Goal: Obtain resource: Download file/media

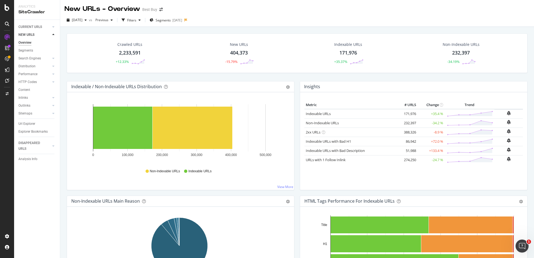
drag, startPoint x: 0, startPoint y: 0, endPoint x: 5, endPoint y: 155, distance: 154.8
click at [5, 155] on div at bounding box center [7, 132] width 13 height 199
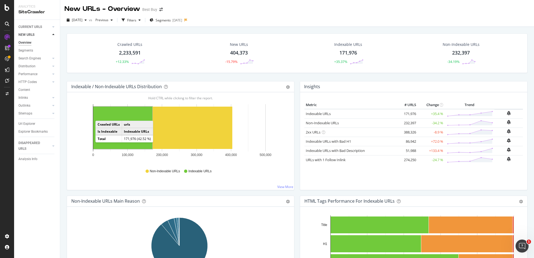
click at [133, 53] on div "2,233,591" at bounding box center [130, 52] width 22 height 7
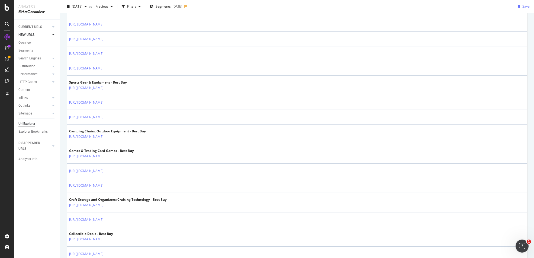
scroll to position [305, 0]
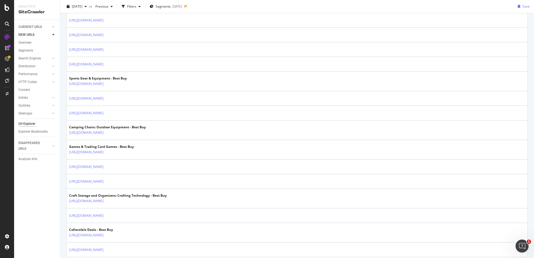
click at [64, 186] on div "URLs Crawled By Botify By pagetype Chart (by Value) Table Expand Export as CSV …" at bounding box center [297, 233] width 474 height 1008
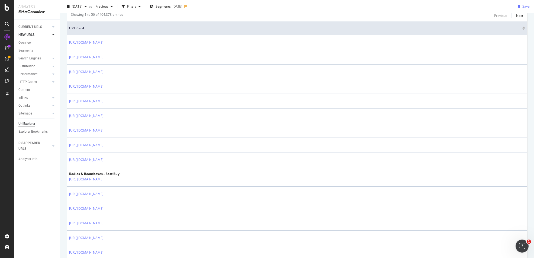
scroll to position [0, 0]
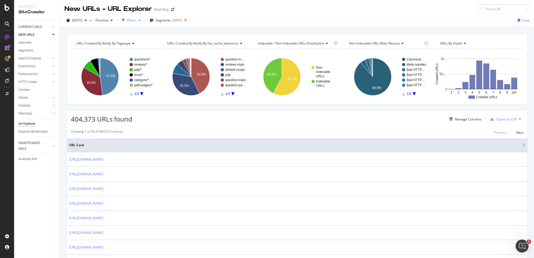
click at [136, 21] on div "Filters" at bounding box center [131, 20] width 9 height 5
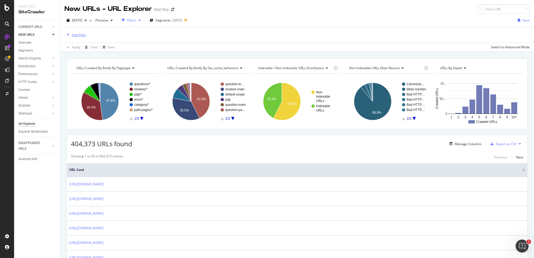
click at [78, 37] on div "Add Filter" at bounding box center [76, 35] width 22 height 6
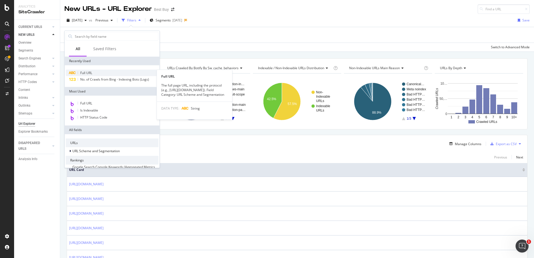
click at [91, 74] on span "Full URL" at bounding box center [86, 72] width 12 height 5
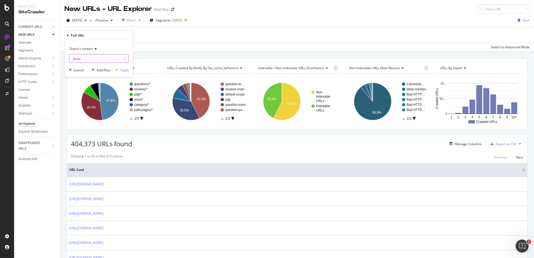
click at [89, 58] on input "_facet" at bounding box center [94, 58] width 51 height 9
type input "pcmcat|abcat"
click at [107, 69] on div "Add filter" at bounding box center [104, 69] width 14 height 5
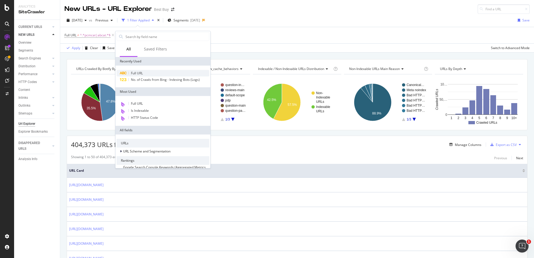
click at [134, 71] on span "Full URL" at bounding box center [137, 73] width 12 height 5
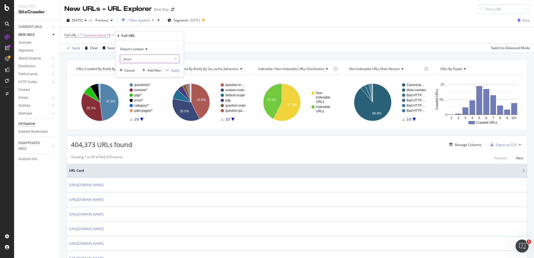
click at [143, 58] on input "_facet" at bounding box center [145, 58] width 51 height 9
click at [105, 34] on span "^.*pcmcat|abcat.*$" at bounding box center [95, 35] width 31 height 8
click at [89, 48] on span "Doesn't contain" at bounding box center [81, 48] width 24 height 5
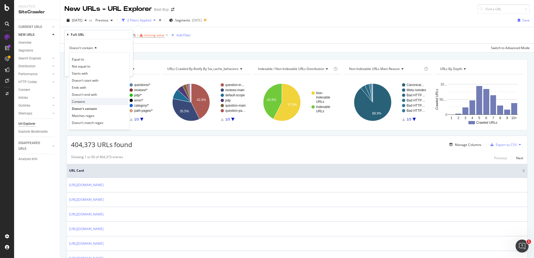
click at [87, 102] on div "Contains" at bounding box center [99, 101] width 58 height 7
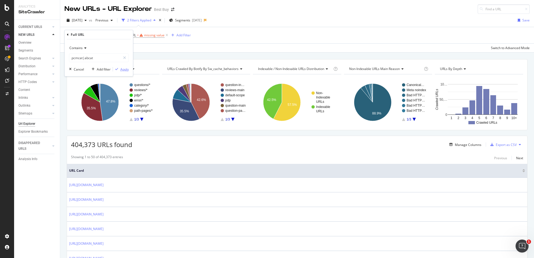
click at [122, 68] on div "Apply" at bounding box center [124, 69] width 8 height 5
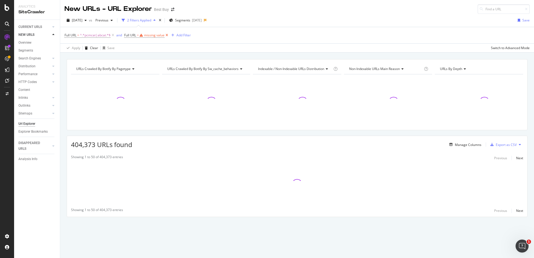
click at [167, 36] on icon at bounding box center [167, 35] width 5 height 5
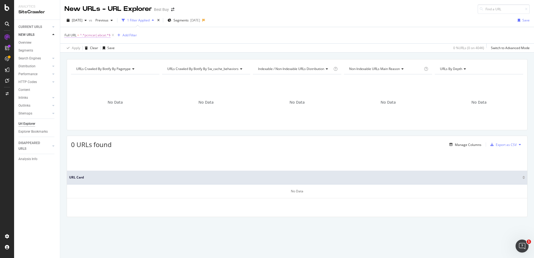
click at [97, 35] on span "^.*pcmcat|abcat.*$" at bounding box center [95, 35] width 31 height 8
click at [96, 57] on input "pcmcat|abcat" at bounding box center [94, 57] width 51 height 9
type input "pcmcat"
click at [104, 70] on div "Add filter" at bounding box center [104, 69] width 14 height 5
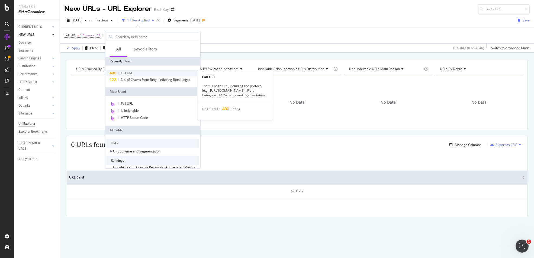
click at [129, 72] on span "Full URL" at bounding box center [127, 73] width 12 height 5
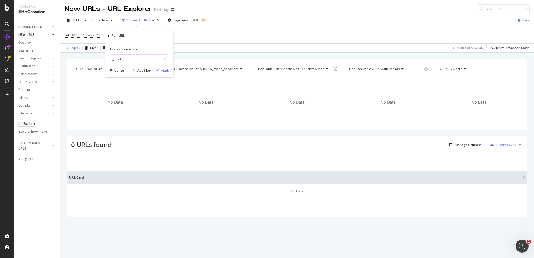
click at [141, 59] on input "_facet" at bounding box center [135, 58] width 51 height 9
type input "abcat"
click at [147, 71] on div "Add filter" at bounding box center [144, 70] width 14 height 5
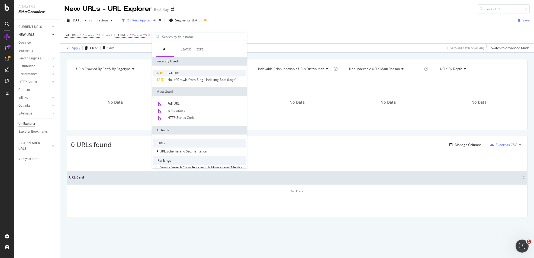
click at [179, 73] on span "Full URL" at bounding box center [173, 73] width 12 height 5
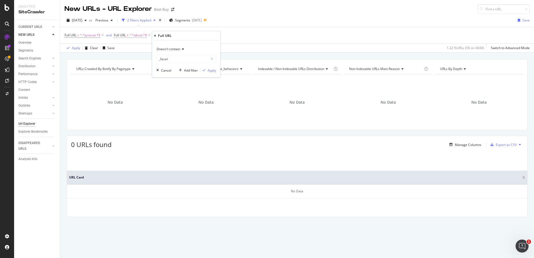
click at [140, 36] on span "^.*abcat.*$" at bounding box center [138, 35] width 18 height 8
click at [138, 48] on span "Doesn't contain" at bounding box center [131, 48] width 24 height 5
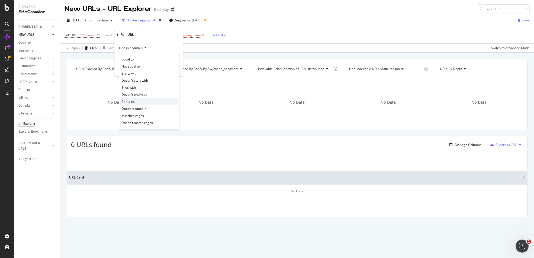
click at [135, 102] on div "Contains" at bounding box center [149, 101] width 58 height 7
click at [173, 69] on div "Apply" at bounding box center [174, 69] width 8 height 5
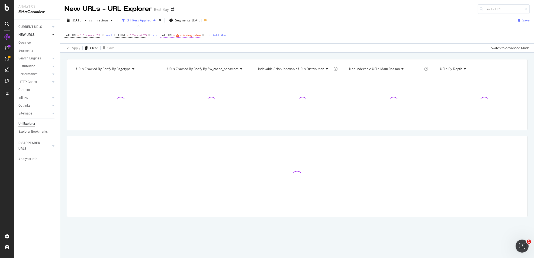
click at [187, 34] on div "missing value" at bounding box center [190, 35] width 21 height 5
click at [180, 56] on input "text" at bounding box center [195, 57] width 59 height 9
click at [179, 45] on div "Contains" at bounding box center [196, 48] width 60 height 9
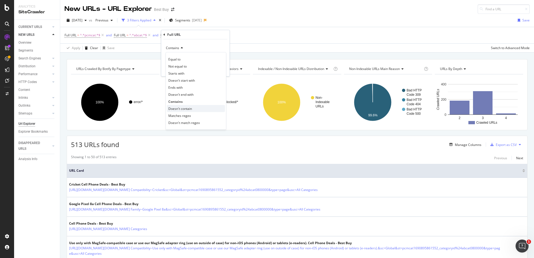
click at [185, 107] on span "Doesn't contain" at bounding box center [180, 108] width 24 height 5
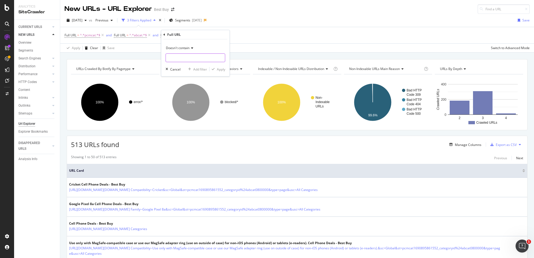
click at [204, 56] on input "text" at bounding box center [195, 57] width 59 height 9
type input "_facet"
click at [220, 69] on div "Apply" at bounding box center [221, 69] width 8 height 5
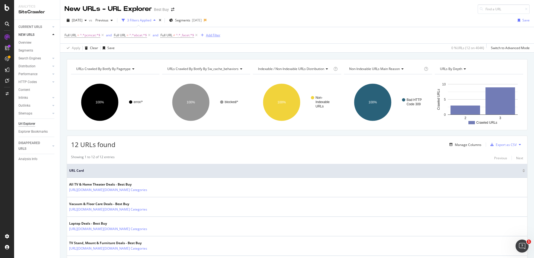
click at [216, 34] on div "Add Filter" at bounding box center [213, 35] width 14 height 5
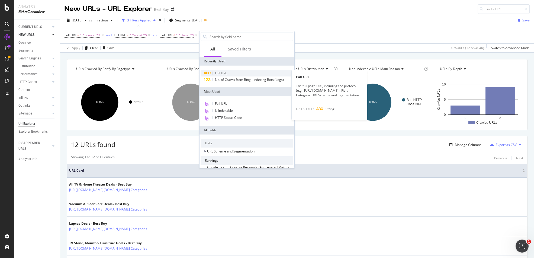
click at [225, 73] on span "Full URL" at bounding box center [221, 73] width 12 height 5
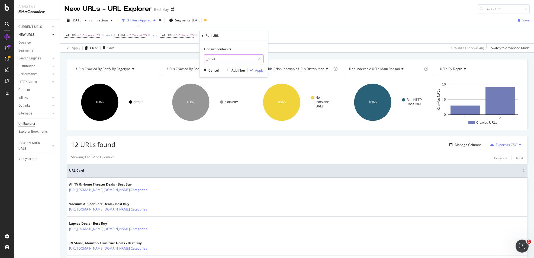
click at [223, 60] on input "_facet" at bounding box center [229, 58] width 51 height 9
type input "searchpage.jsp"
click at [260, 71] on div "Apply" at bounding box center [259, 70] width 8 height 5
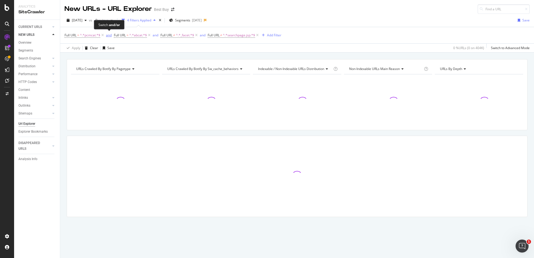
click at [109, 34] on div "and" at bounding box center [109, 35] width 6 height 5
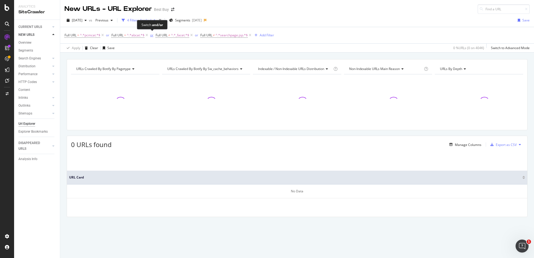
click at [152, 35] on div "or" at bounding box center [151, 35] width 3 height 5
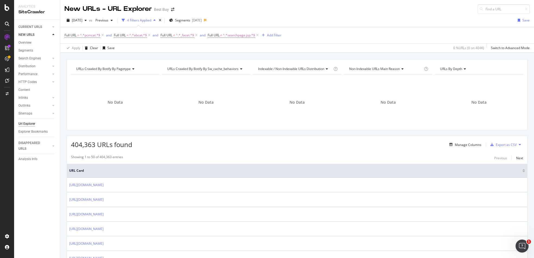
drag, startPoint x: 197, startPoint y: 35, endPoint x: 196, endPoint y: 47, distance: 12.7
click at [197, 34] on icon at bounding box center [196, 35] width 5 height 5
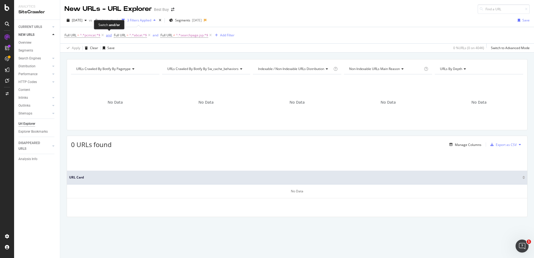
click at [110, 36] on div "and" at bounding box center [109, 35] width 6 height 5
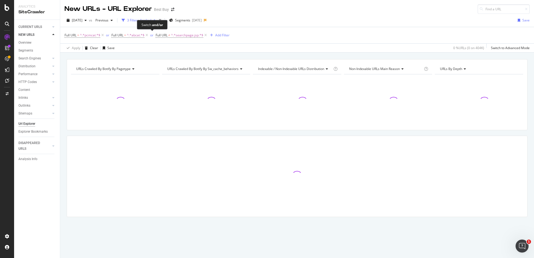
drag, startPoint x: 151, startPoint y: 35, endPoint x: 154, endPoint y: 41, distance: 6.2
click at [152, 35] on div "or" at bounding box center [151, 35] width 3 height 5
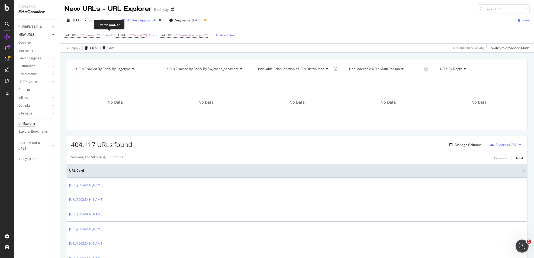
click at [109, 35] on div "and" at bounding box center [109, 35] width 6 height 5
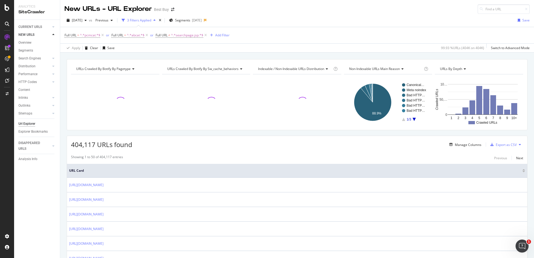
click at [205, 35] on icon at bounding box center [205, 35] width 5 height 5
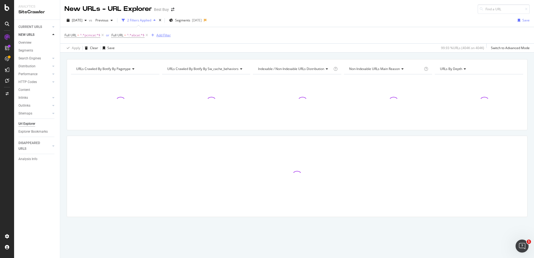
click at [165, 36] on div "Add Filter" at bounding box center [163, 35] width 14 height 5
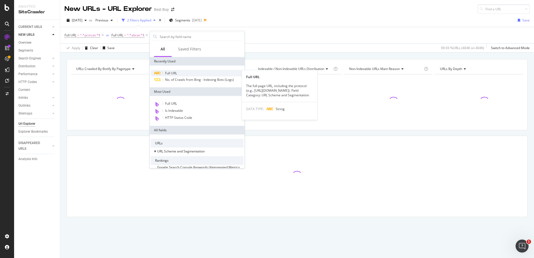
click at [178, 73] on div "Full URL" at bounding box center [197, 73] width 93 height 7
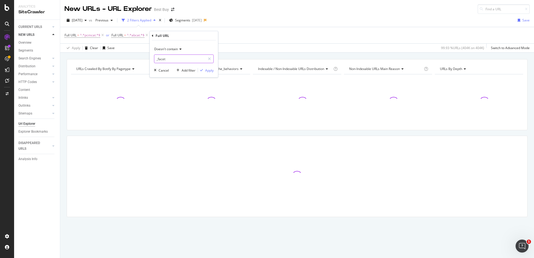
click at [172, 60] on input "_facet" at bounding box center [179, 58] width 51 height 9
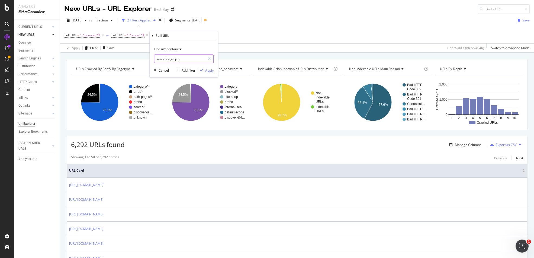
type input "searchpage.jsp"
click at [210, 70] on div "Apply" at bounding box center [209, 70] width 8 height 5
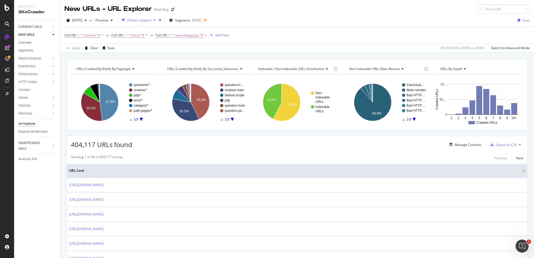
click at [308, 14] on div "[DATE] vs Previous 3 Filters Applied Segments [DATE] Save Full URL = ^.*pcmcat.…" at bounding box center [297, 33] width 474 height 39
click at [80, 36] on span "^.*pcmcat.*$" at bounding box center [90, 35] width 20 height 8
click at [164, 48] on div "Apply Clear Save 99.93 % URLs ( 404K on 404K ) Switch to Advanced Mode" at bounding box center [297, 47] width 474 height 9
click at [188, 34] on span "^.*searchpage.jsp.*$" at bounding box center [187, 35] width 32 height 8
click at [171, 69] on div "Cancel" at bounding box center [170, 69] width 10 height 5
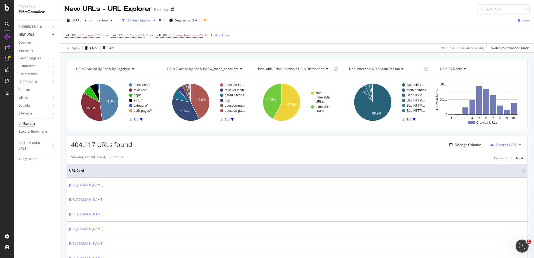
click at [205, 34] on icon at bounding box center [205, 35] width 5 height 5
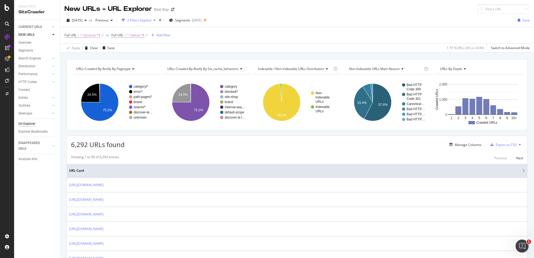
click at [204, 34] on div "Full URL = ^.*pcmcat.*$ or Full URL = ^.*abcat.*$ Add Filter" at bounding box center [297, 35] width 465 height 16
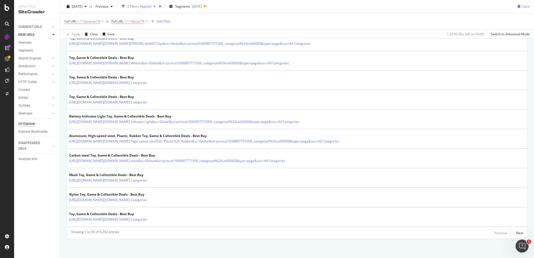
scroll to position [849, 0]
click at [516, 233] on div "Next" at bounding box center [519, 232] width 7 height 5
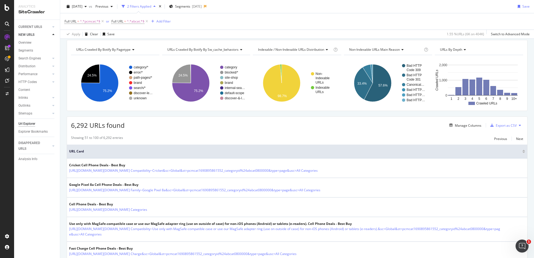
scroll to position [0, 0]
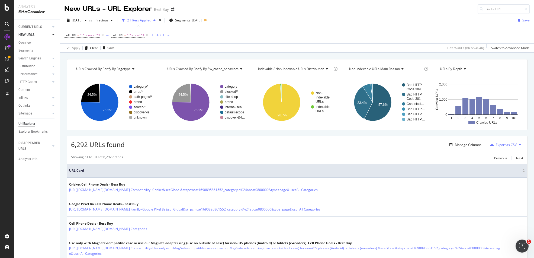
drag, startPoint x: 159, startPoint y: 132, endPoint x: 163, endPoint y: 152, distance: 19.9
click at [166, 32] on div "Add Filter" at bounding box center [160, 35] width 22 height 6
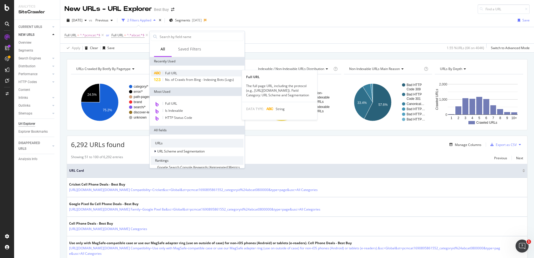
click at [176, 72] on span "Full URL" at bounding box center [171, 73] width 12 height 5
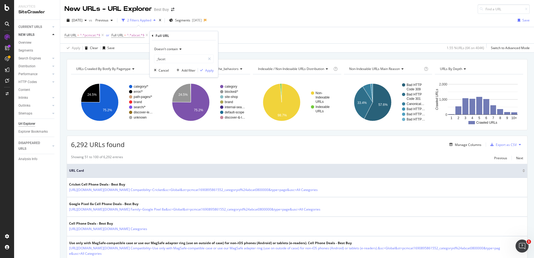
click at [240, 37] on div "Full URL = ^.*pcmcat.*$ or Full URL = ^.*abcat.*$ Add Filter" at bounding box center [297, 35] width 465 height 16
click at [183, 35] on div "missing value" at bounding box center [185, 35] width 21 height 5
click at [175, 48] on icon at bounding box center [176, 47] width 4 height 3
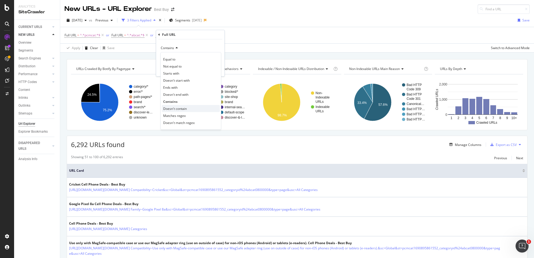
click at [178, 108] on span "Doesn't contain" at bounding box center [175, 108] width 24 height 5
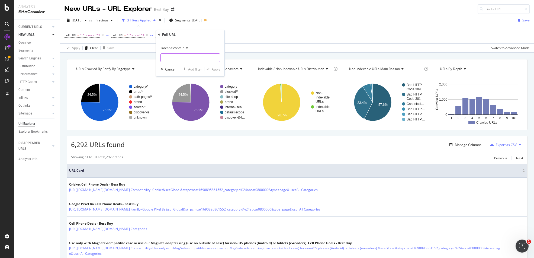
click at [179, 58] on input "text" at bounding box center [190, 57] width 59 height 9
type input "searchpage"
click at [217, 70] on div "Apply" at bounding box center [216, 69] width 8 height 5
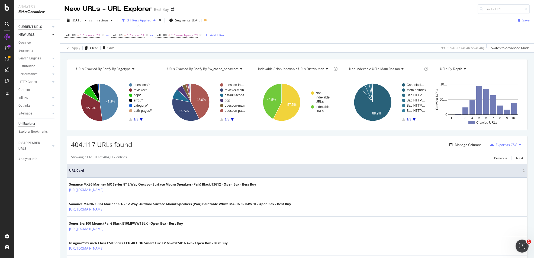
click at [33, 26] on div "CURRENT URLS" at bounding box center [30, 27] width 24 height 6
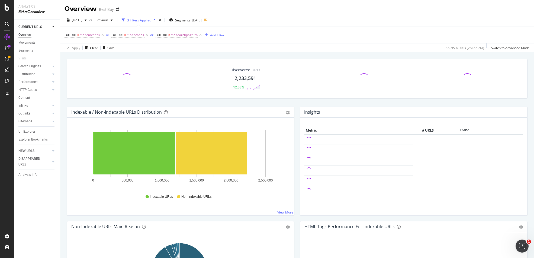
click at [241, 76] on div "2,233,591" at bounding box center [245, 78] width 22 height 7
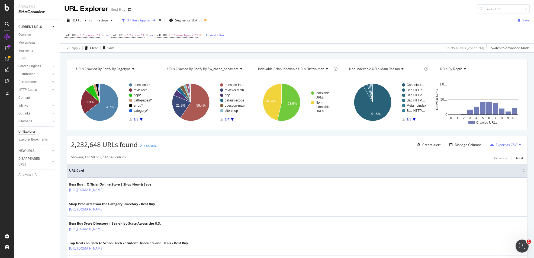
click at [201, 35] on icon at bounding box center [200, 35] width 5 height 5
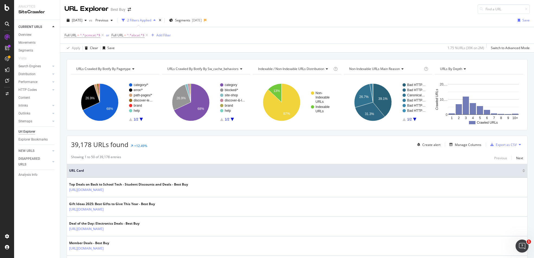
click at [273, 38] on div "Full URL = ^.*pcmcat.*$ or Full URL = ^.*abcat.*$ Add Filter" at bounding box center [297, 35] width 465 height 16
click at [202, 19] on div "[DATE]" at bounding box center [197, 20] width 10 height 5
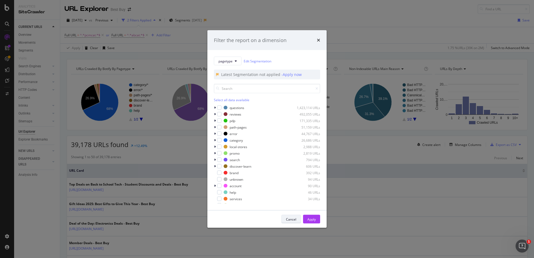
click at [295, 216] on div "Cancel" at bounding box center [291, 219] width 10 height 8
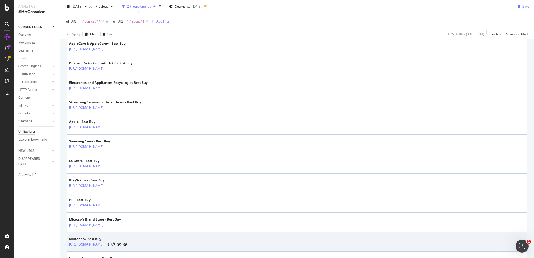
scroll to position [926, 0]
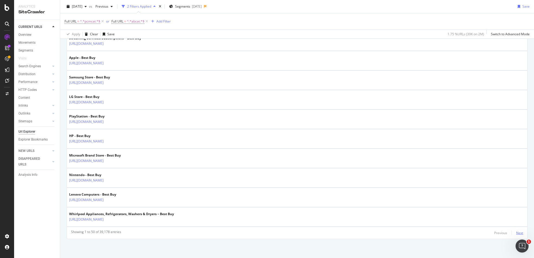
click at [516, 233] on div "Next" at bounding box center [519, 232] width 7 height 5
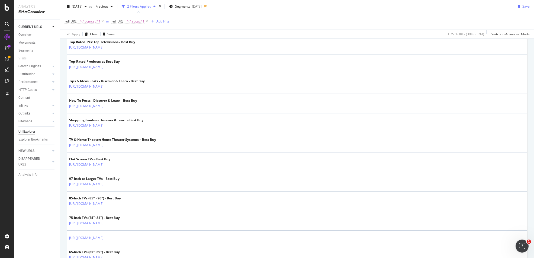
scroll to position [919, 0]
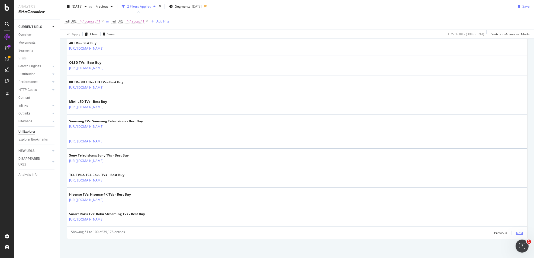
click at [516, 232] on div "Next" at bounding box center [519, 232] width 7 height 5
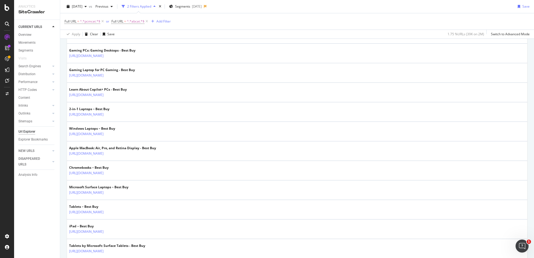
scroll to position [920, 0]
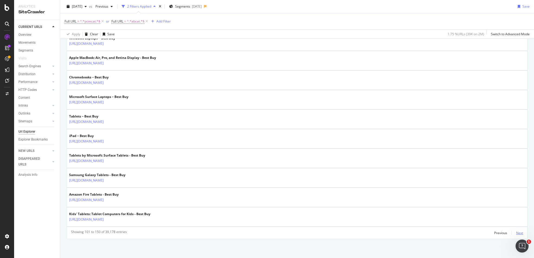
click at [516, 233] on div "Next" at bounding box center [519, 232] width 7 height 5
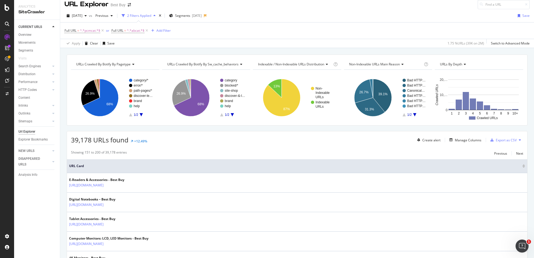
scroll to position [0, 0]
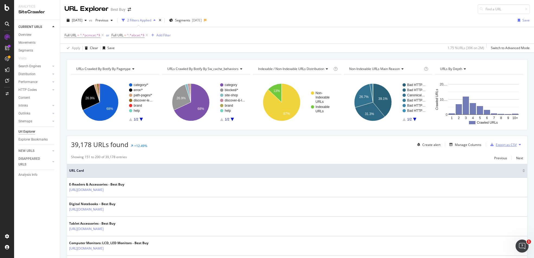
click at [496, 144] on div "Export as CSV" at bounding box center [506, 144] width 21 height 5
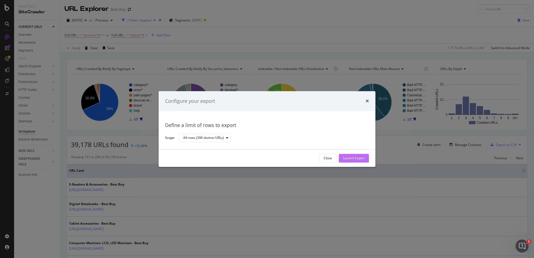
click at [355, 158] on div "Launch Export" at bounding box center [353, 158] width 21 height 5
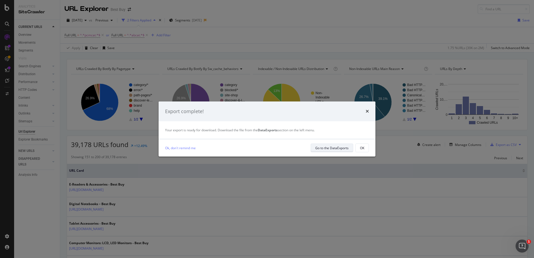
click at [341, 148] on div "Go to the DataExports" at bounding box center [331, 148] width 33 height 5
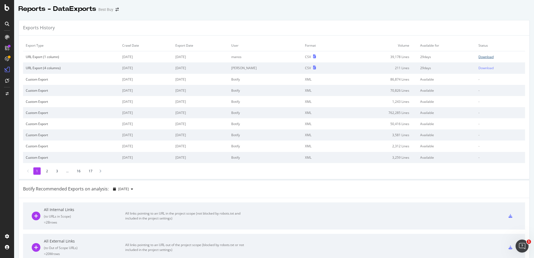
click at [481, 57] on div "Download" at bounding box center [485, 56] width 15 height 5
